Goal: Download file/media

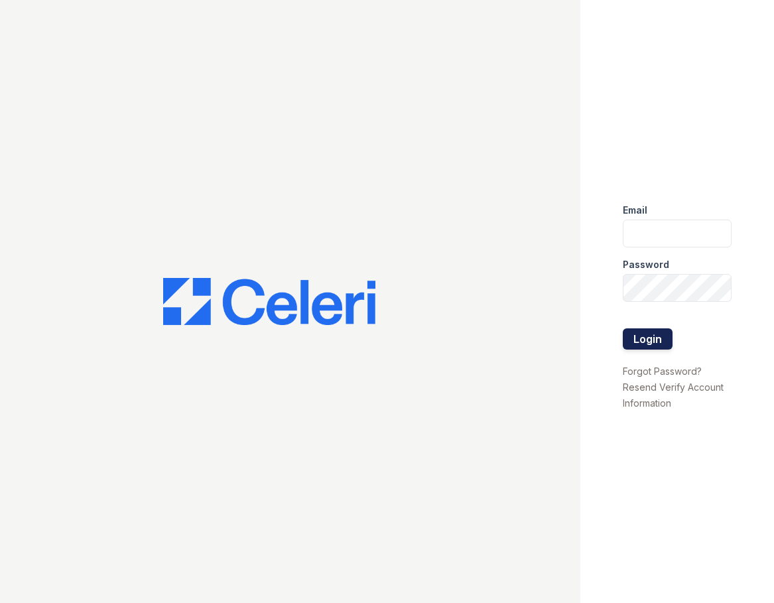
type input "huxley.pm@cafmanagement.com"
click at [656, 344] on button "Login" at bounding box center [648, 338] width 50 height 21
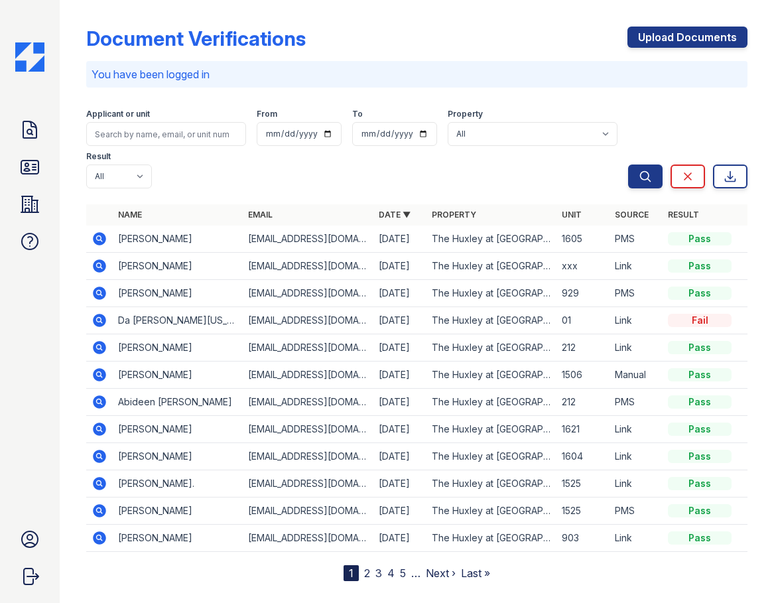
click at [102, 324] on icon at bounding box center [99, 320] width 13 height 13
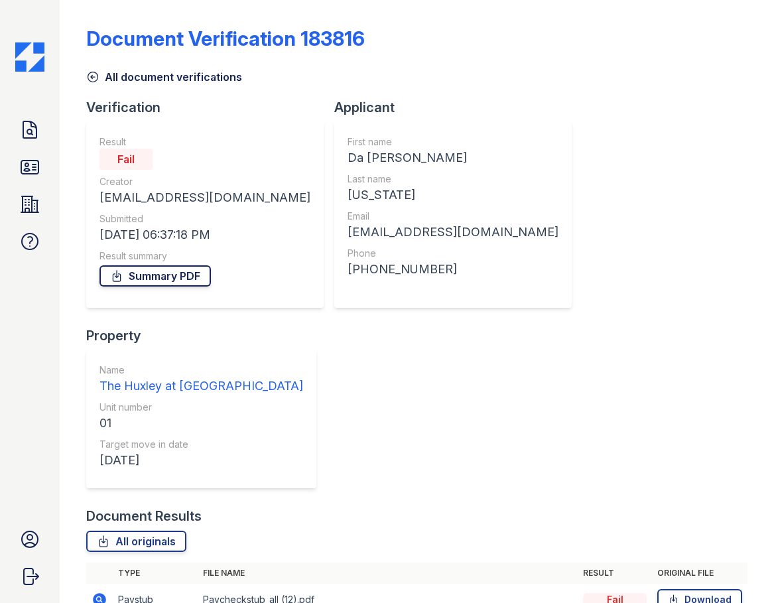
click at [151, 275] on link "Summary PDF" at bounding box center [155, 275] width 111 height 21
click at [172, 531] on link "All originals" at bounding box center [136, 541] width 100 height 21
click at [700, 589] on link "Download" at bounding box center [700, 599] width 85 height 21
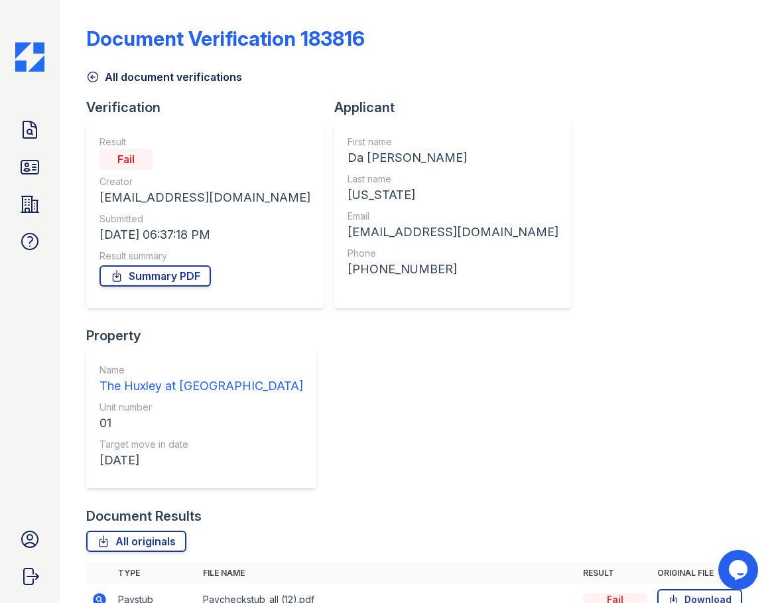
click at [215, 584] on td "Paycheckstub_all (12).pdf" at bounding box center [388, 600] width 380 height 33
click at [106, 592] on icon at bounding box center [100, 600] width 16 height 16
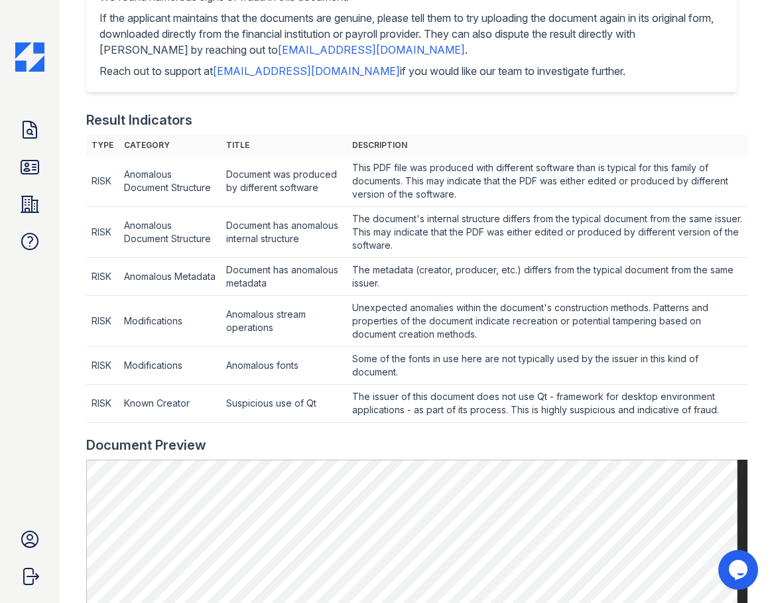
scroll to position [664, 0]
